Goal: Feedback & Contribution: Contribute content

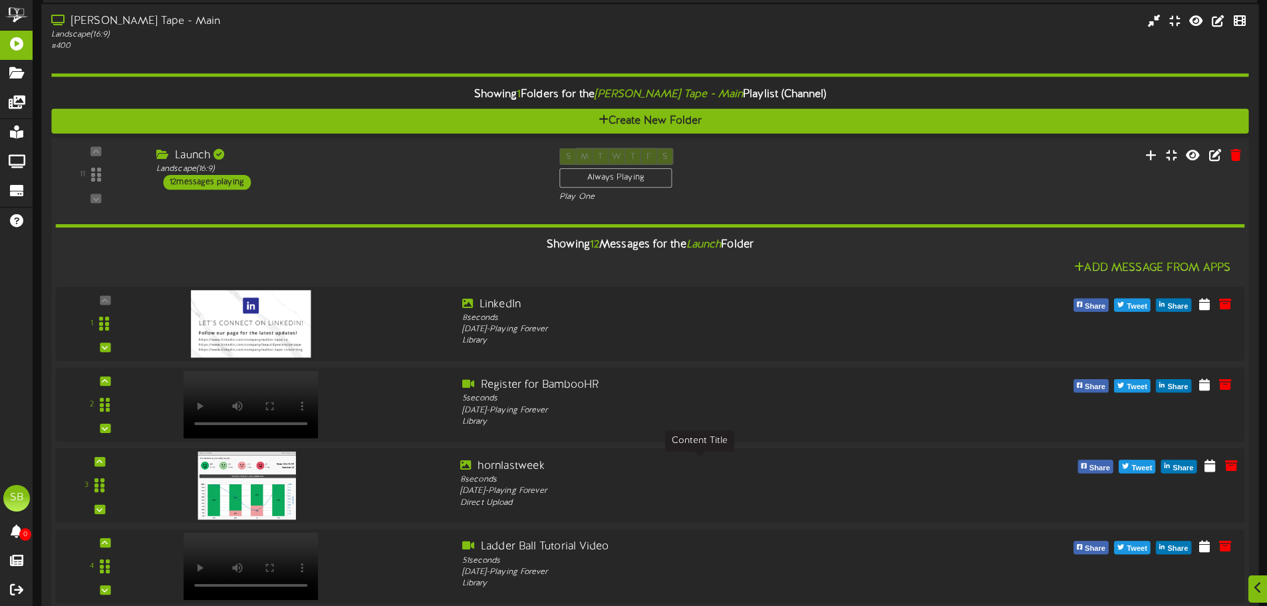
scroll to position [67, 0]
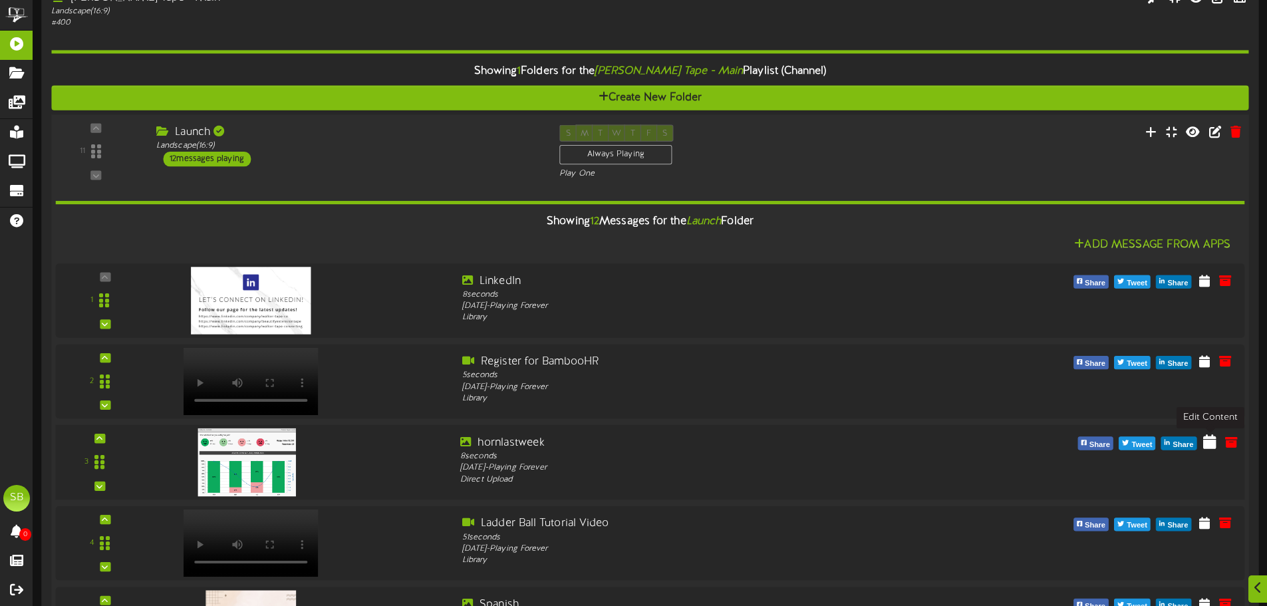
click at [1213, 442] on icon at bounding box center [1209, 441] width 13 height 15
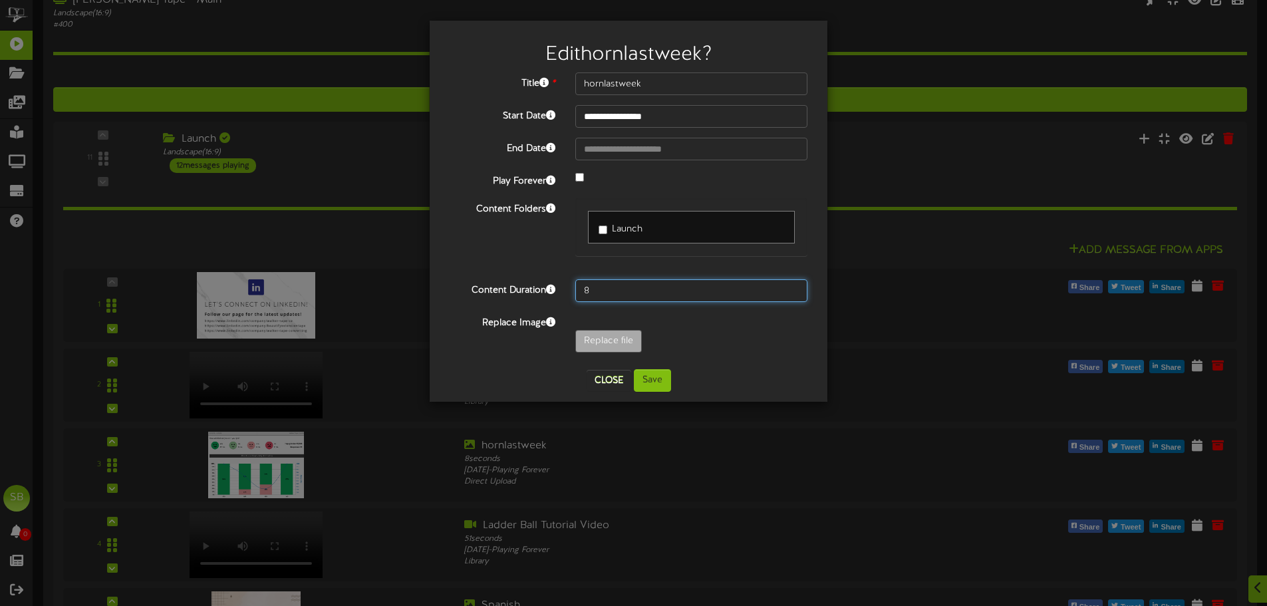
click at [617, 286] on input "8" at bounding box center [691, 290] width 232 height 23
type input "**********"
type input "horn106"
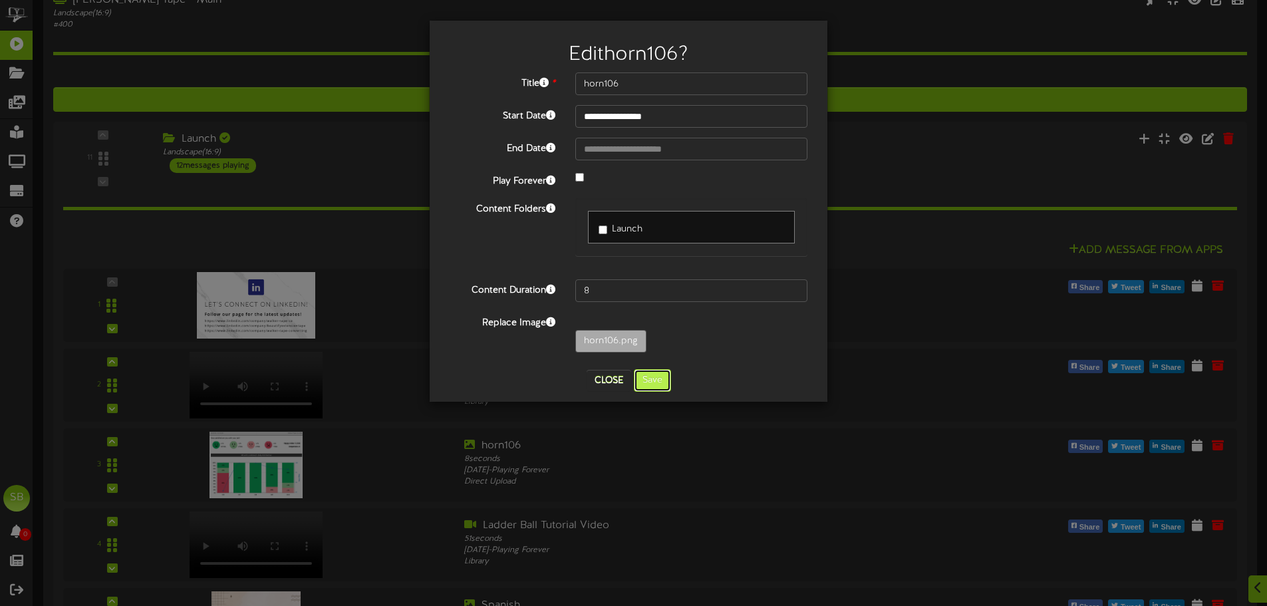
click at [655, 371] on button "Save" at bounding box center [652, 380] width 37 height 23
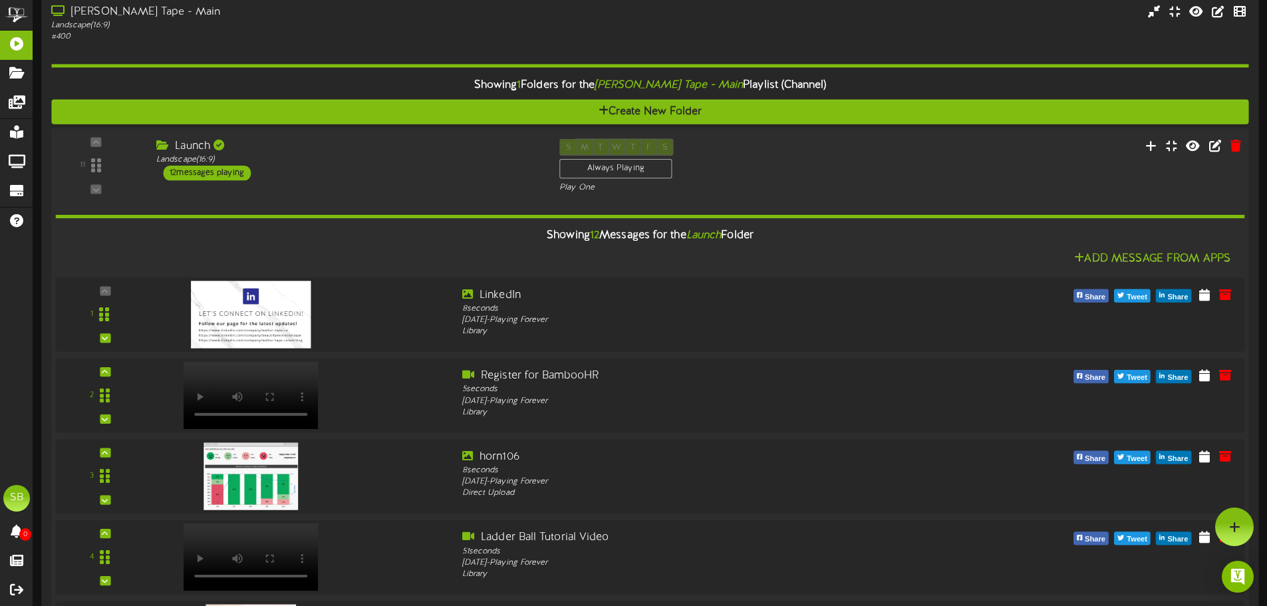
scroll to position [52, 0]
click at [1154, 147] on icon at bounding box center [1151, 145] width 14 height 15
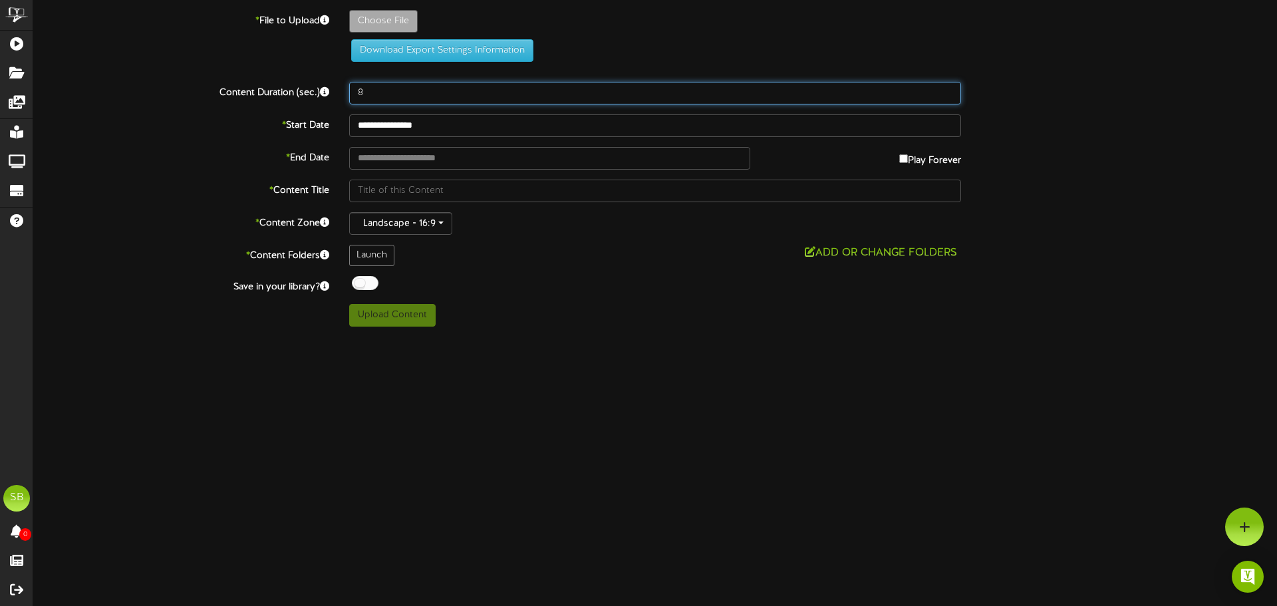
drag, startPoint x: 374, startPoint y: 88, endPoint x: 306, endPoint y: 104, distance: 69.7
click at [308, 94] on div "Content Duration (sec.) 8" at bounding box center [655, 93] width 1264 height 23
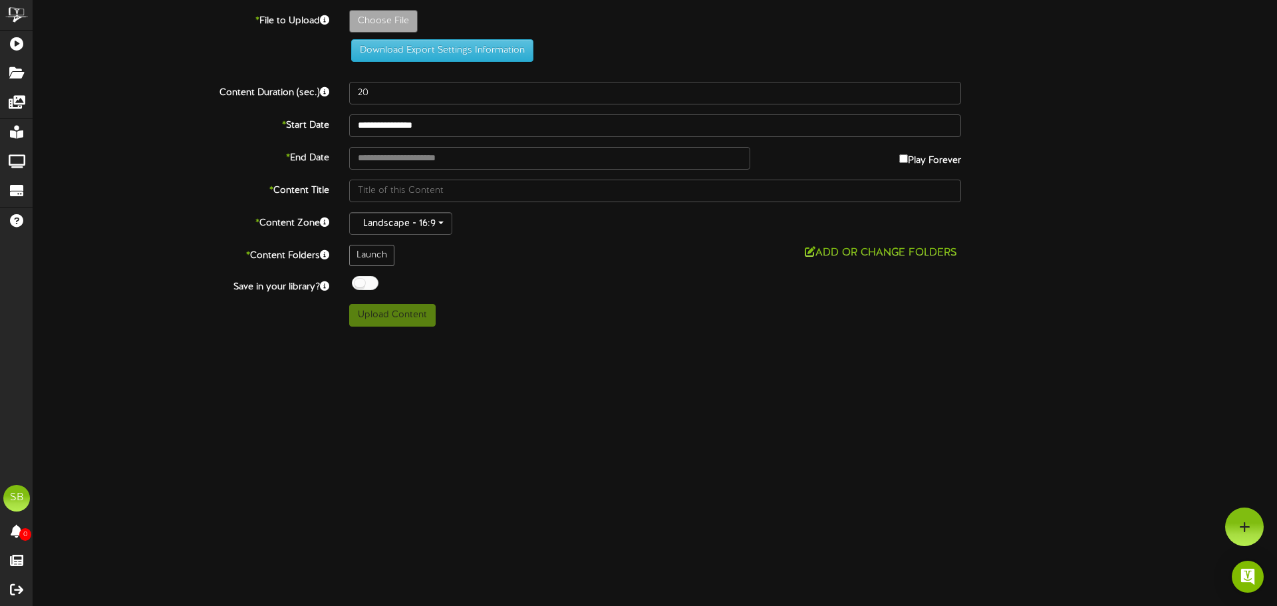
click at [195, 129] on label "* Start Date" at bounding box center [181, 123] width 316 height 18
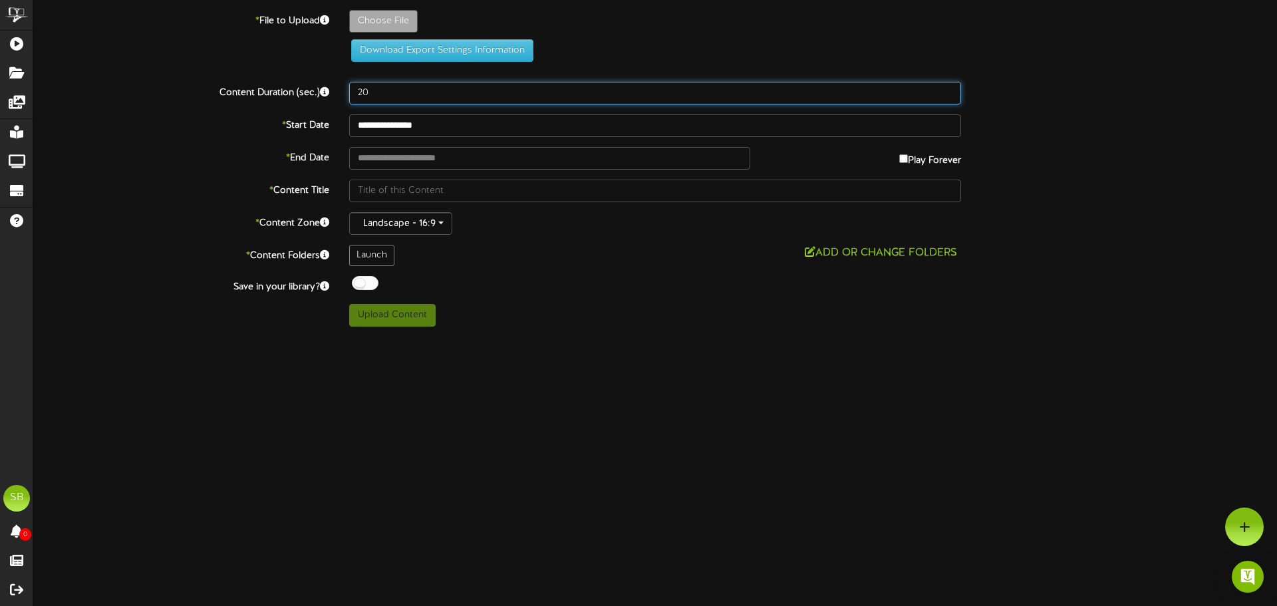
drag, startPoint x: 371, startPoint y: 91, endPoint x: 326, endPoint y: 92, distance: 44.6
click at [326, 92] on div "Content Duration (sec.) 20" at bounding box center [655, 93] width 1264 height 23
type input "15"
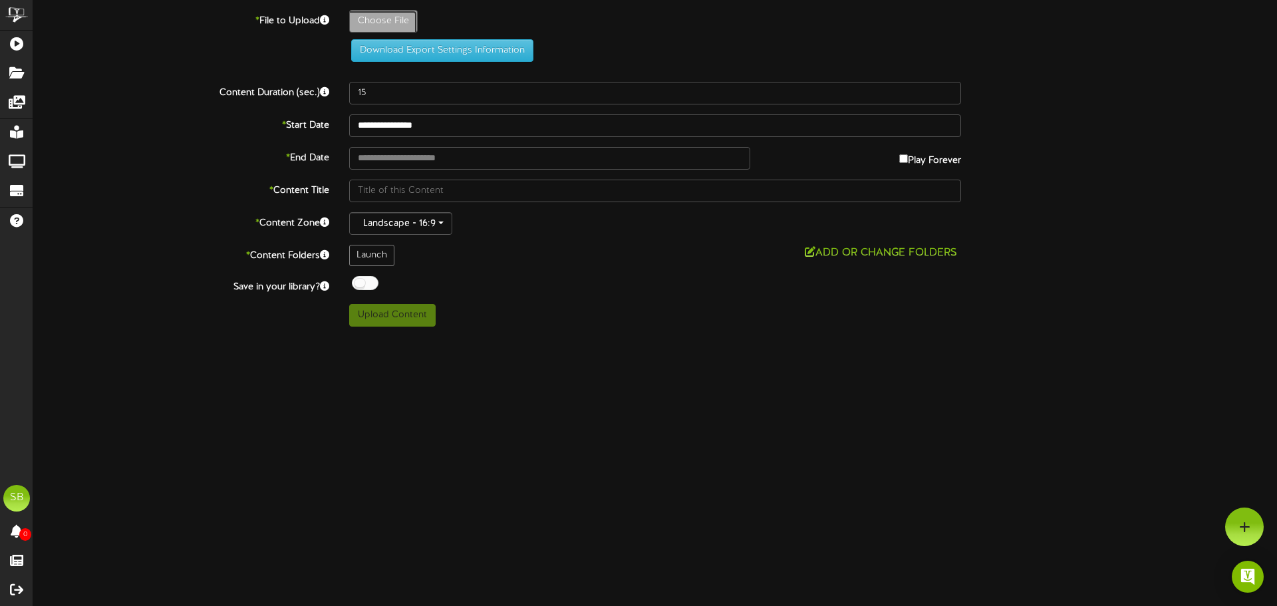
type input "**********"
type input "PinkAestheticPageBorderDoubledSidedPoster"
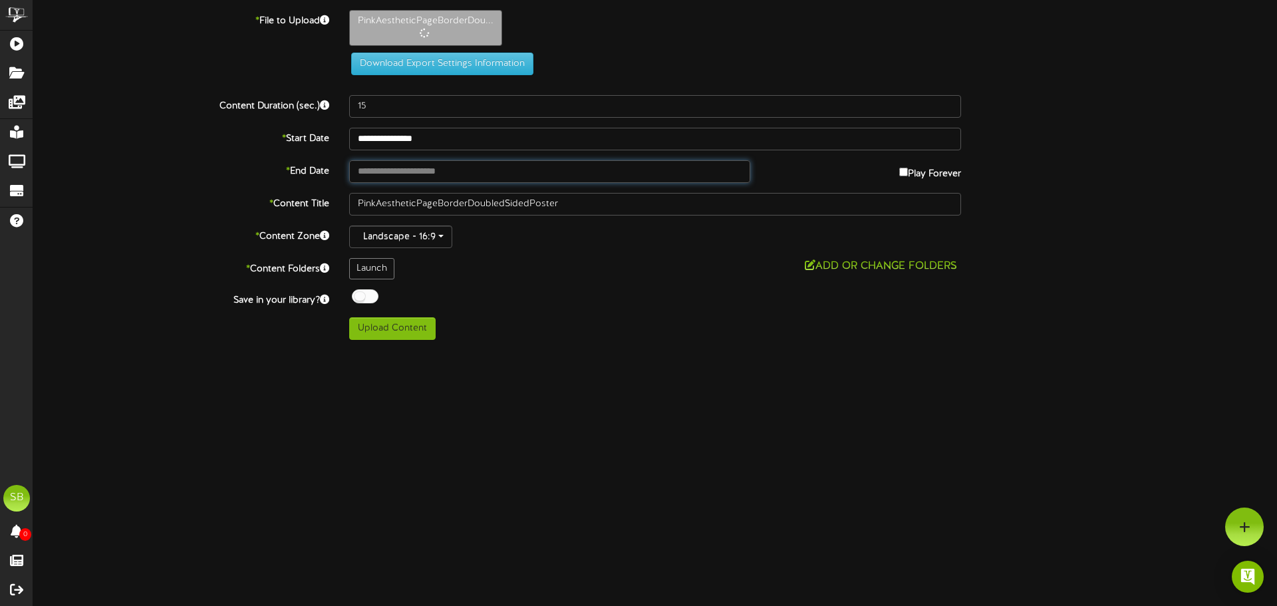
click at [380, 168] on input "text" at bounding box center [549, 171] width 401 height 23
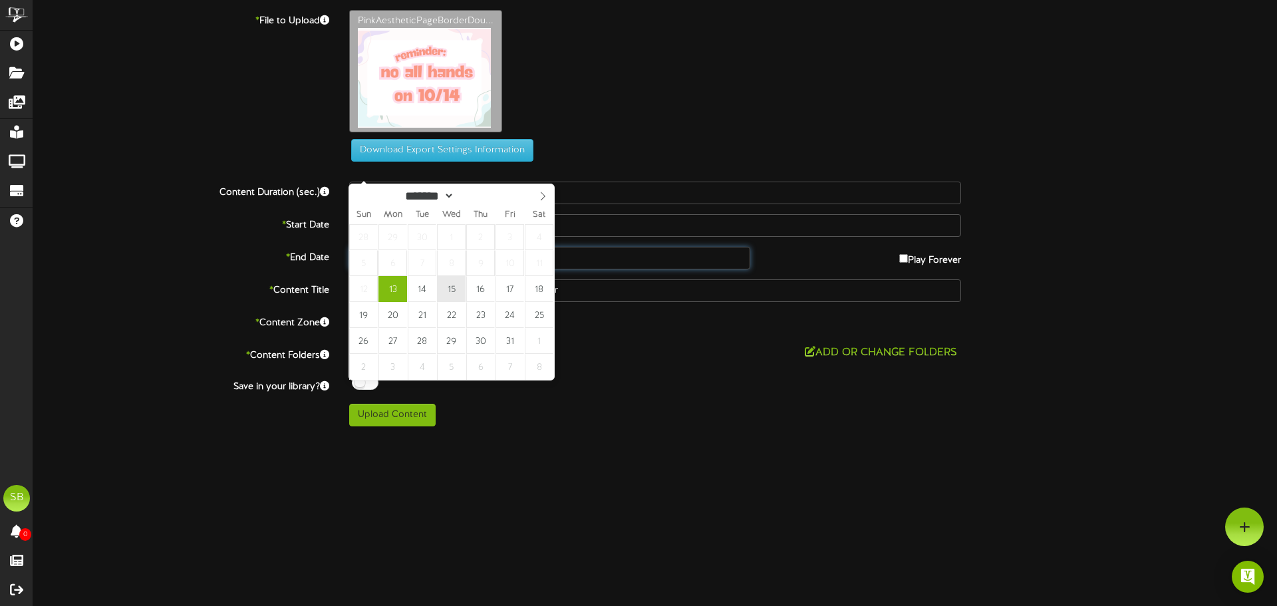
type input "**********"
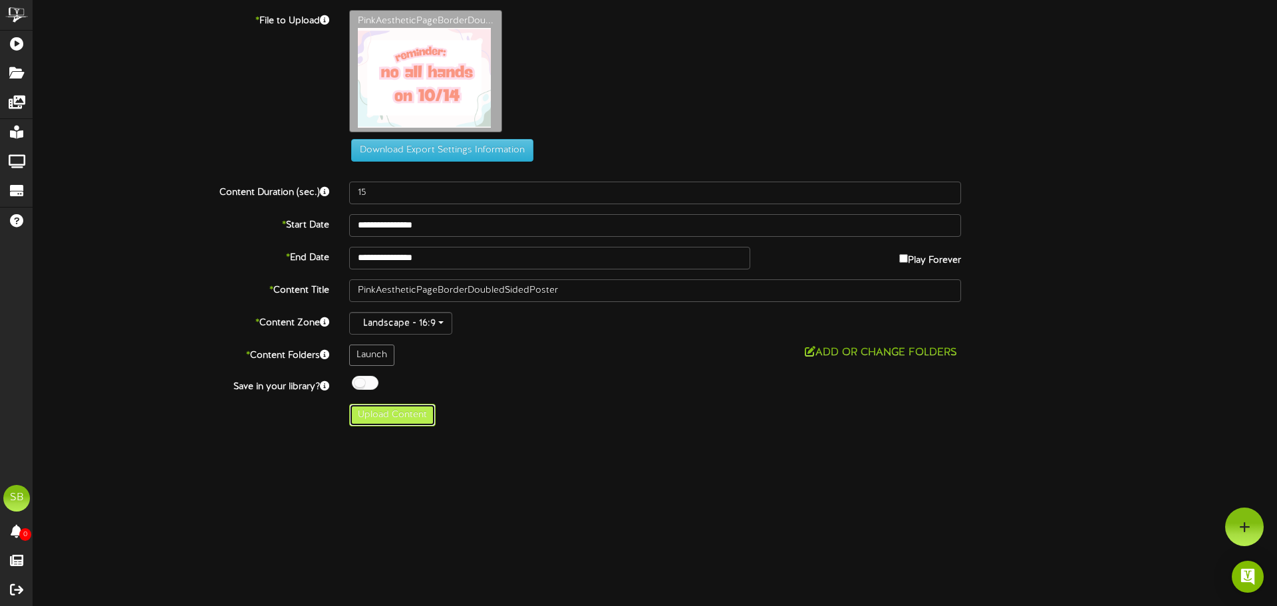
click at [385, 417] on button "Upload Content" at bounding box center [392, 415] width 86 height 23
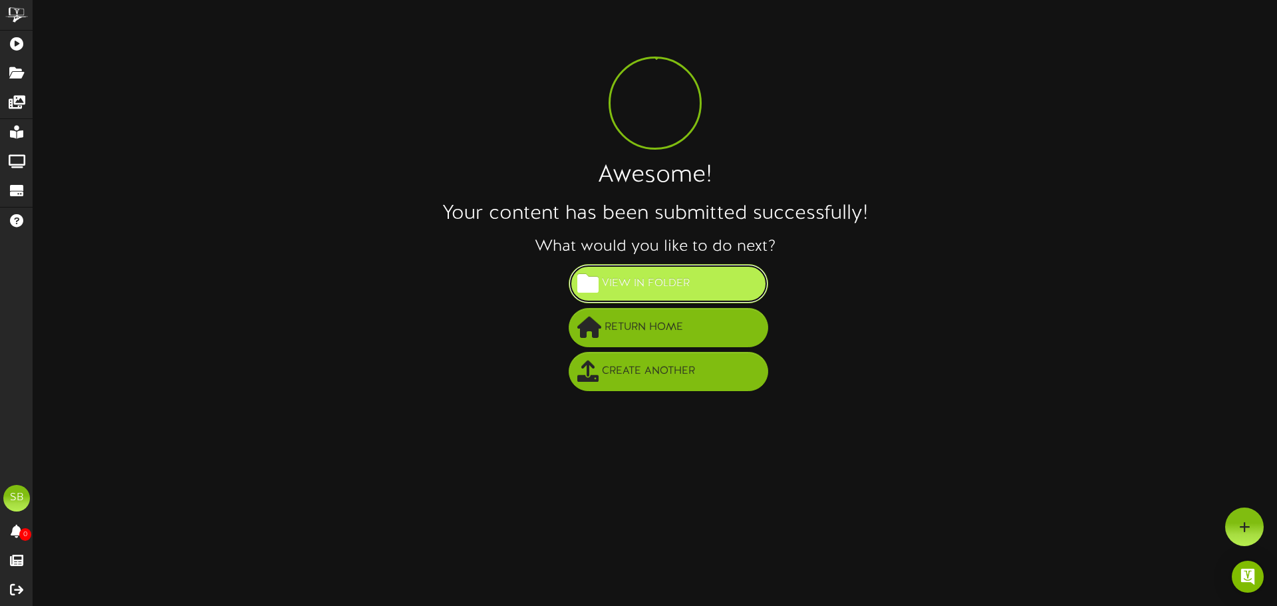
click at [634, 285] on span "View in Folder" at bounding box center [646, 284] width 94 height 22
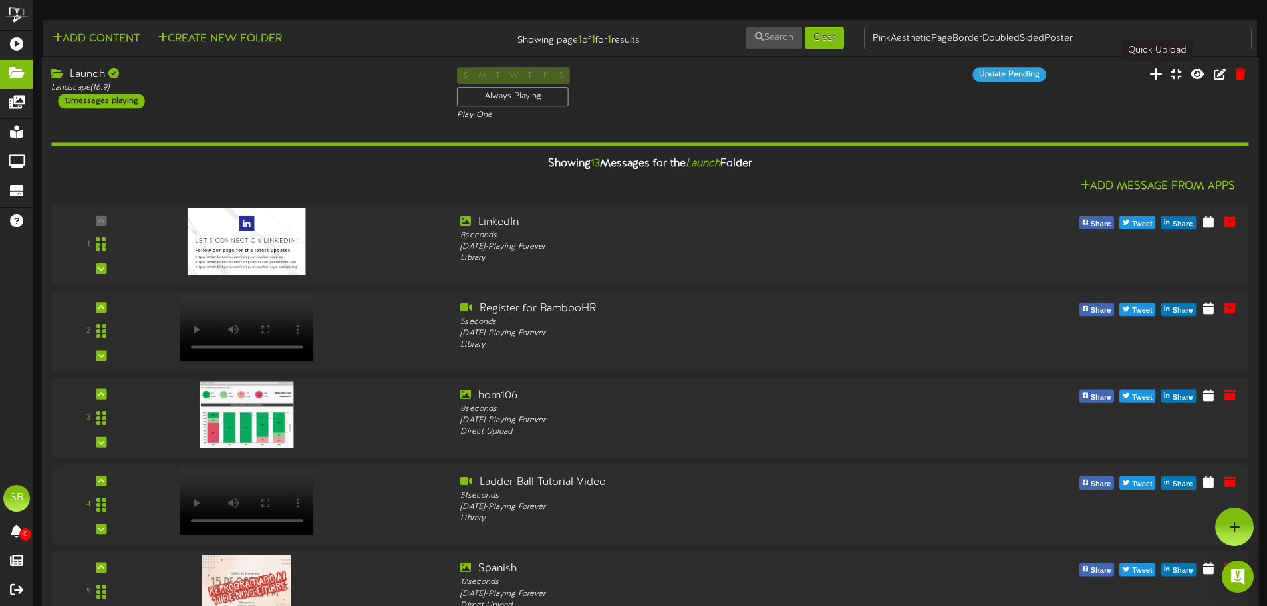
click at [1155, 74] on icon at bounding box center [1156, 74] width 13 height 15
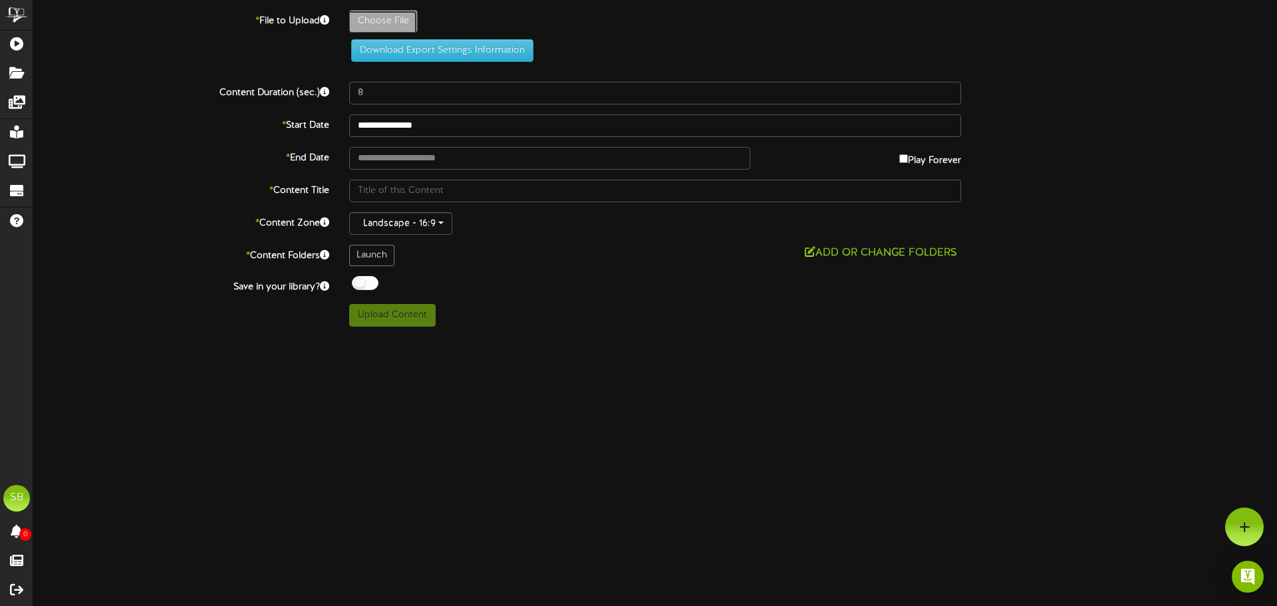
type input "**********"
type input "Spanish1"
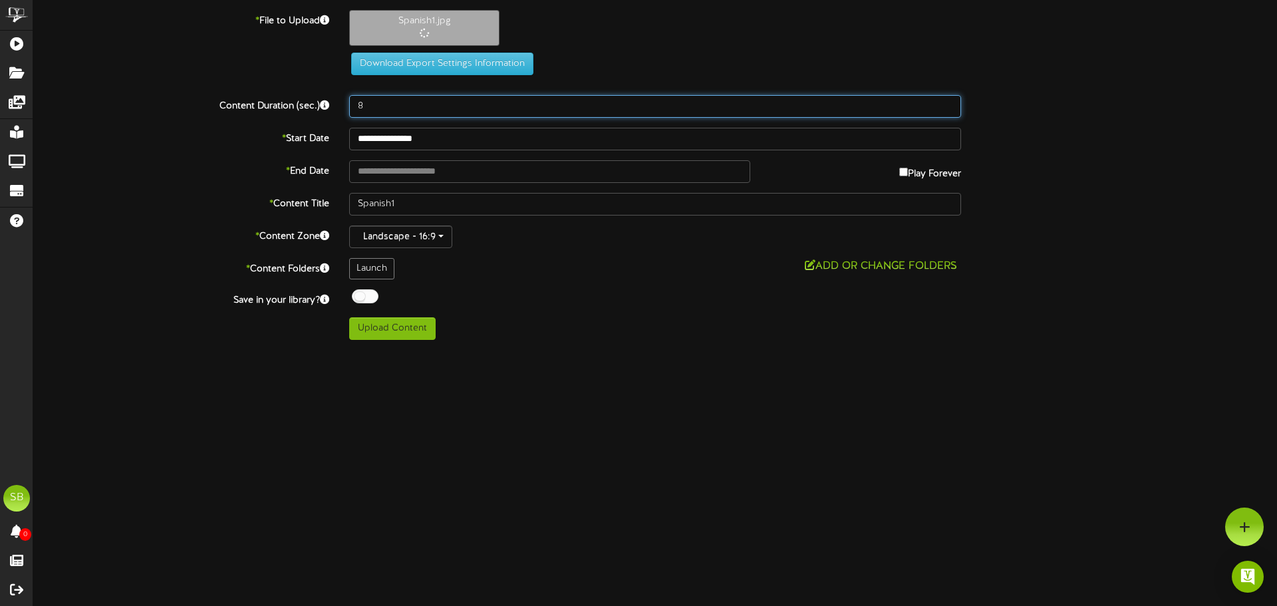
drag, startPoint x: 371, startPoint y: 103, endPoint x: 309, endPoint y: 110, distance: 63.0
click at [309, 106] on div "Content Duration (sec.) 8" at bounding box center [655, 106] width 1264 height 23
type input "15"
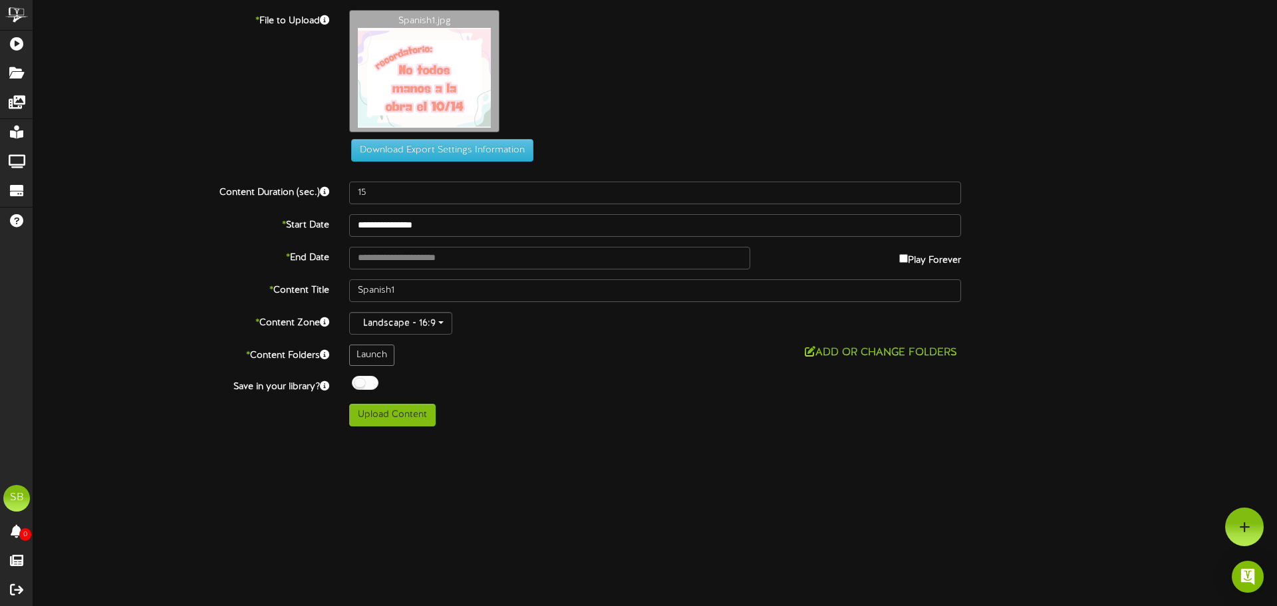
click at [371, 158] on div "**********" at bounding box center [655, 218] width 1244 height 416
click at [374, 168] on div "* File to Upload Spanish1.jpg Download Export Settings Information" at bounding box center [655, 91] width 1264 height 162
click at [381, 247] on input "text" at bounding box center [549, 258] width 401 height 23
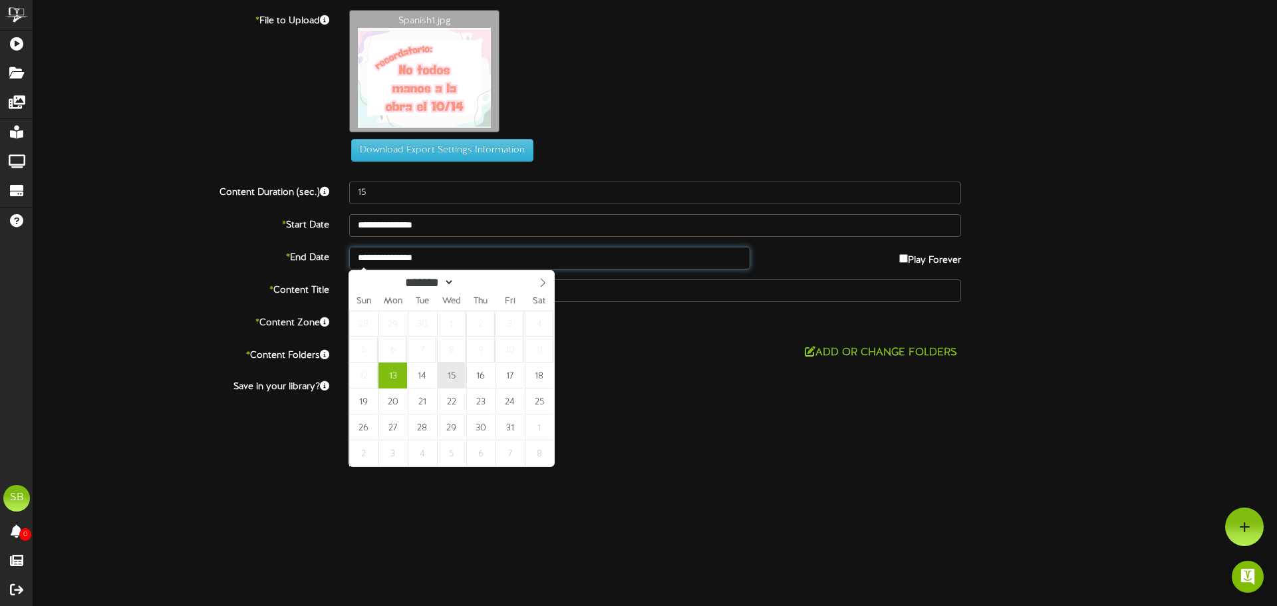
type input "**********"
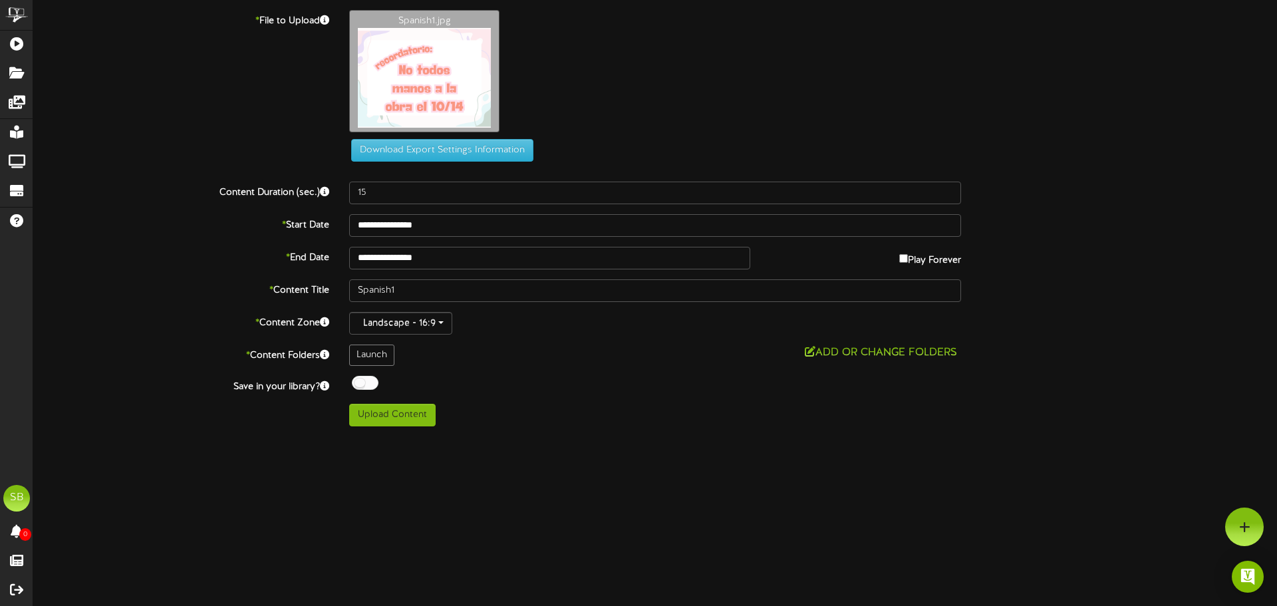
click at [526, 390] on div "Off On" at bounding box center [655, 384] width 612 height 17
click at [419, 406] on button "Upload Content" at bounding box center [392, 415] width 86 height 23
